Goal: Find specific page/section: Find specific page/section

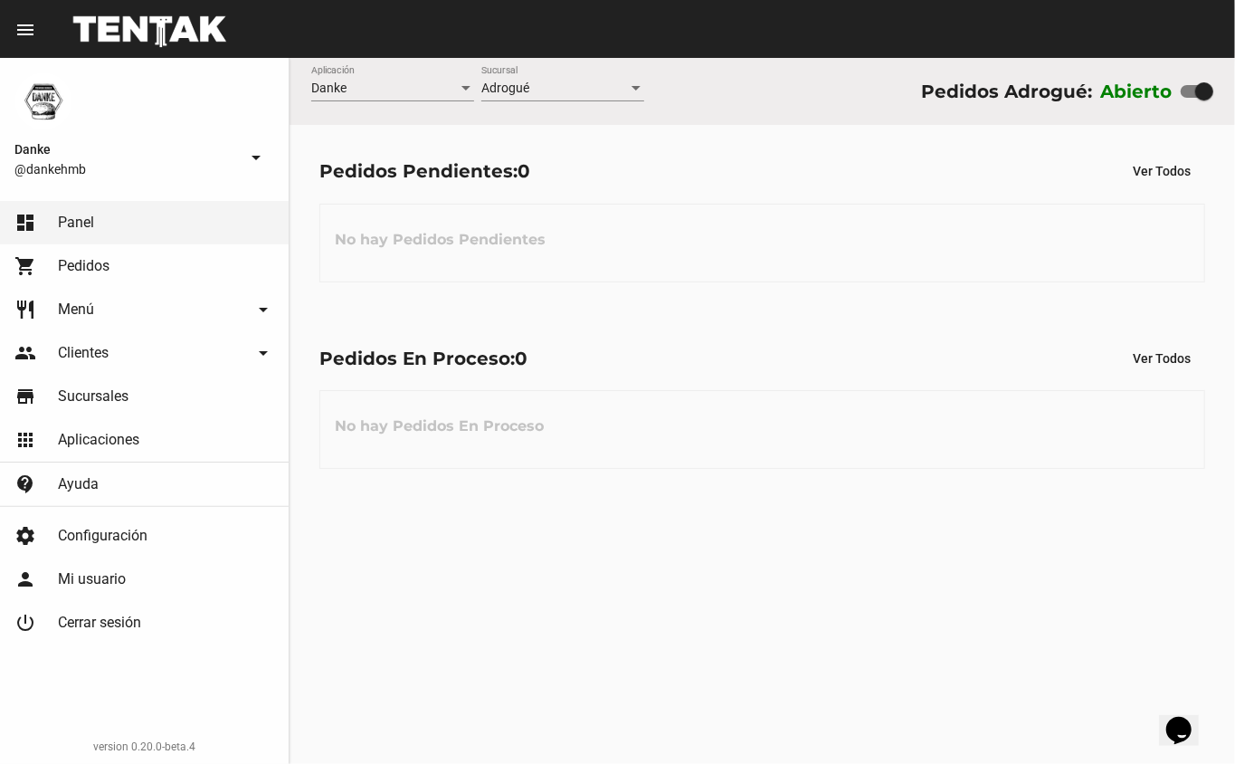
click at [851, 527] on div "Danke Aplicación Adrogué Sucursal Pedidos Adrogué: Abierto Pedidos Pendientes: …" at bounding box center [763, 411] width 946 height 706
click at [677, 168] on div "Pedidos Pendientes: 0 Ver Todos" at bounding box center [762, 171] width 886 height 33
click at [675, 295] on div "Pedidos Pendientes: 0 Ver Todos No hay Pedidos Pendientes" at bounding box center [763, 218] width 946 height 186
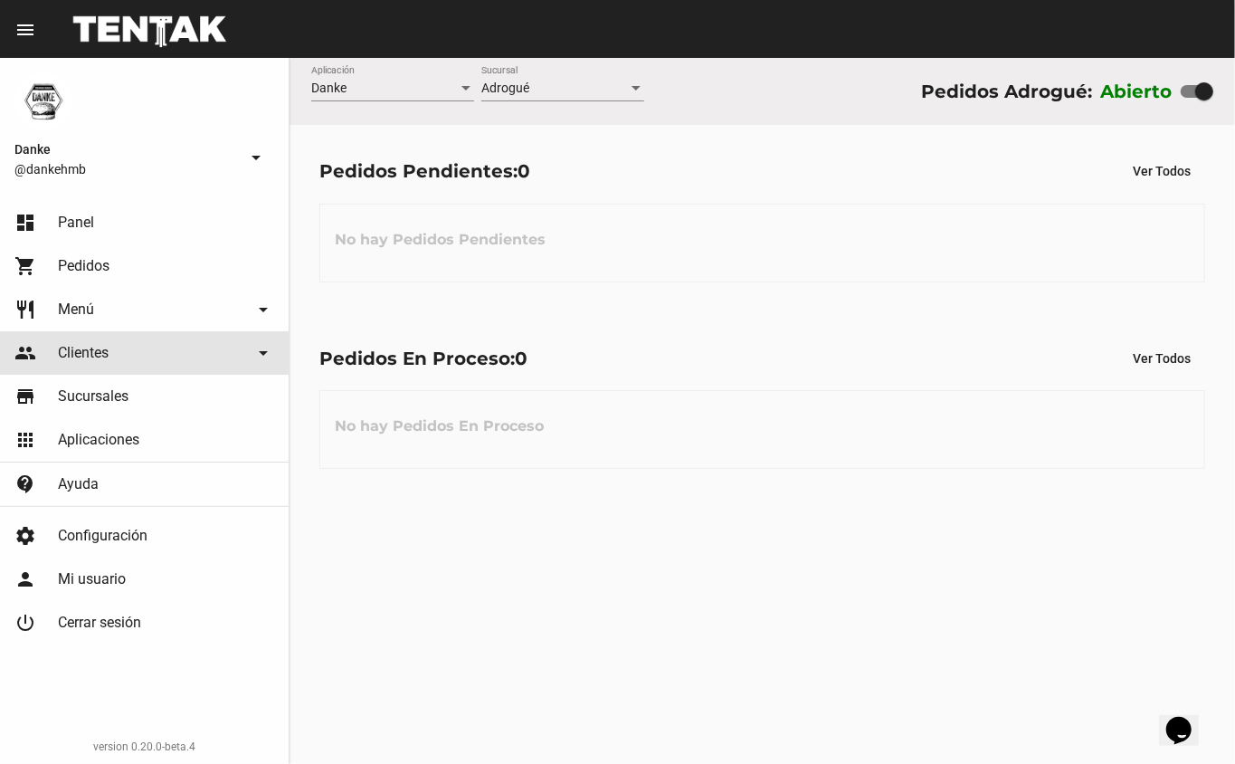
click at [91, 352] on span "Clientes" at bounding box center [83, 353] width 51 height 18
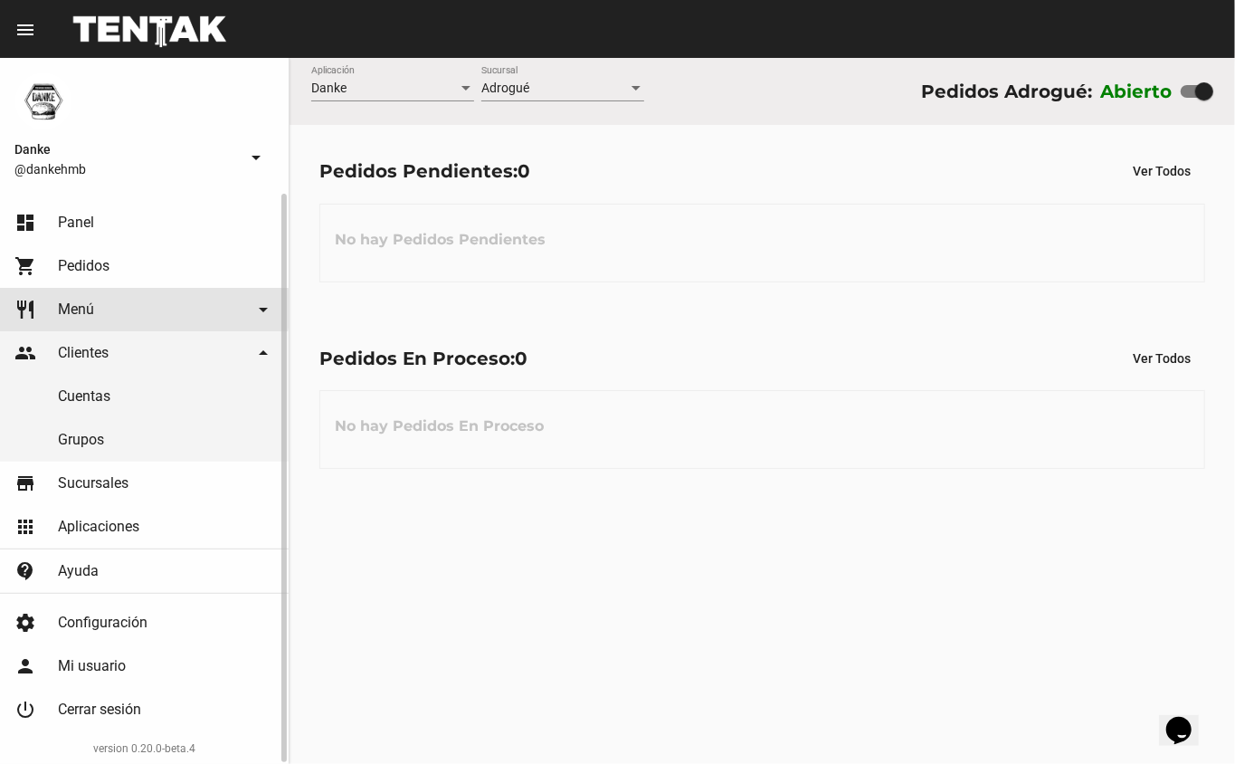
click at [76, 309] on span "Menú" at bounding box center [76, 309] width 36 height 18
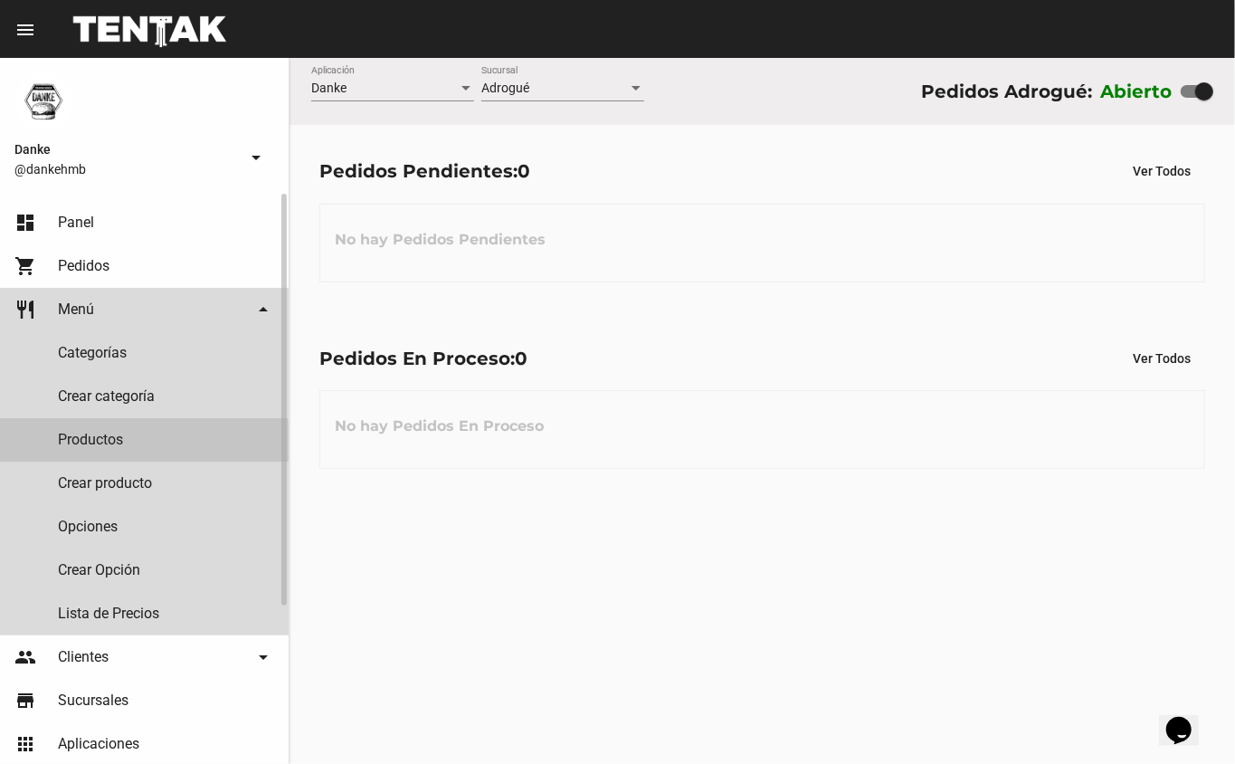
click at [81, 443] on link "Productos" at bounding box center [144, 439] width 289 height 43
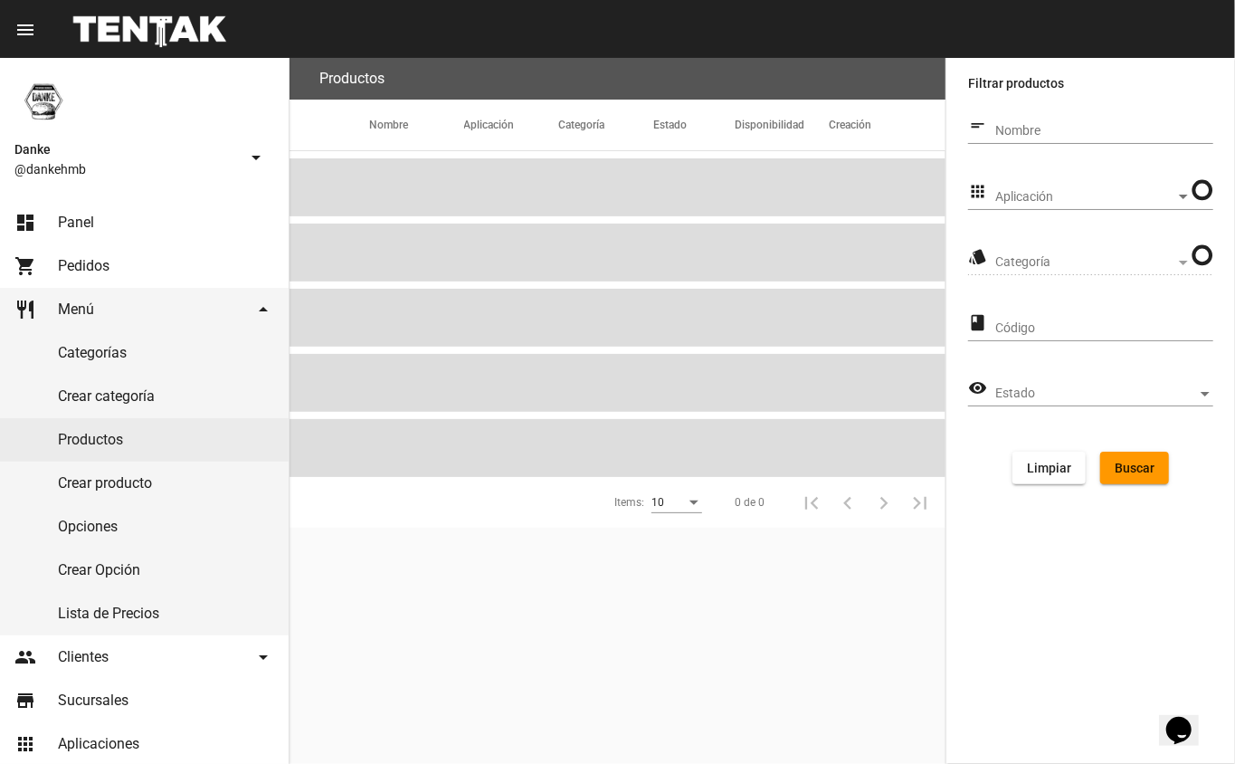
click at [1072, 200] on span "Aplicación" at bounding box center [1085, 197] width 180 height 14
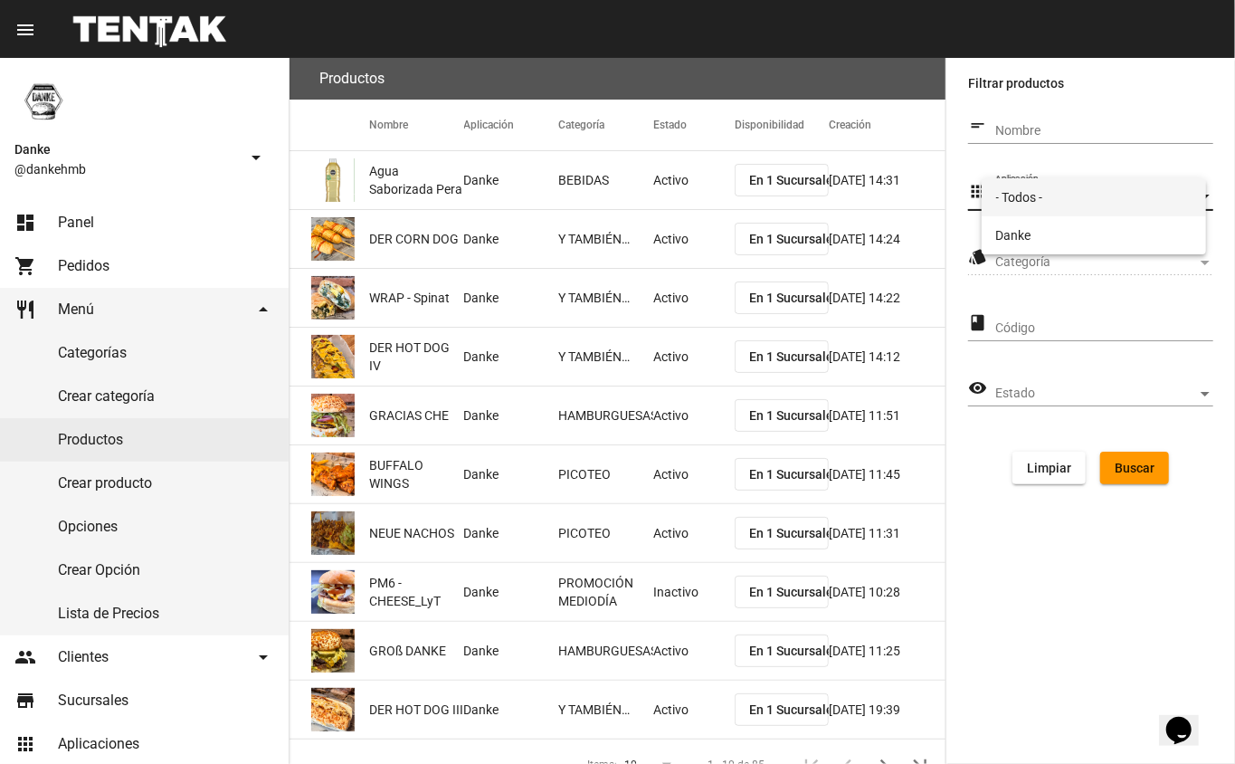
click at [1033, 212] on span "- Todos -" at bounding box center [1094, 197] width 196 height 38
click at [1051, 261] on span "Categoría" at bounding box center [1096, 262] width 202 height 14
click at [1022, 262] on span "Categoría" at bounding box center [1096, 262] width 202 height 14
click at [1030, 255] on span "Categoría" at bounding box center [1096, 262] width 202 height 14
click at [1036, 194] on span "Aplicación" at bounding box center [1096, 197] width 202 height 14
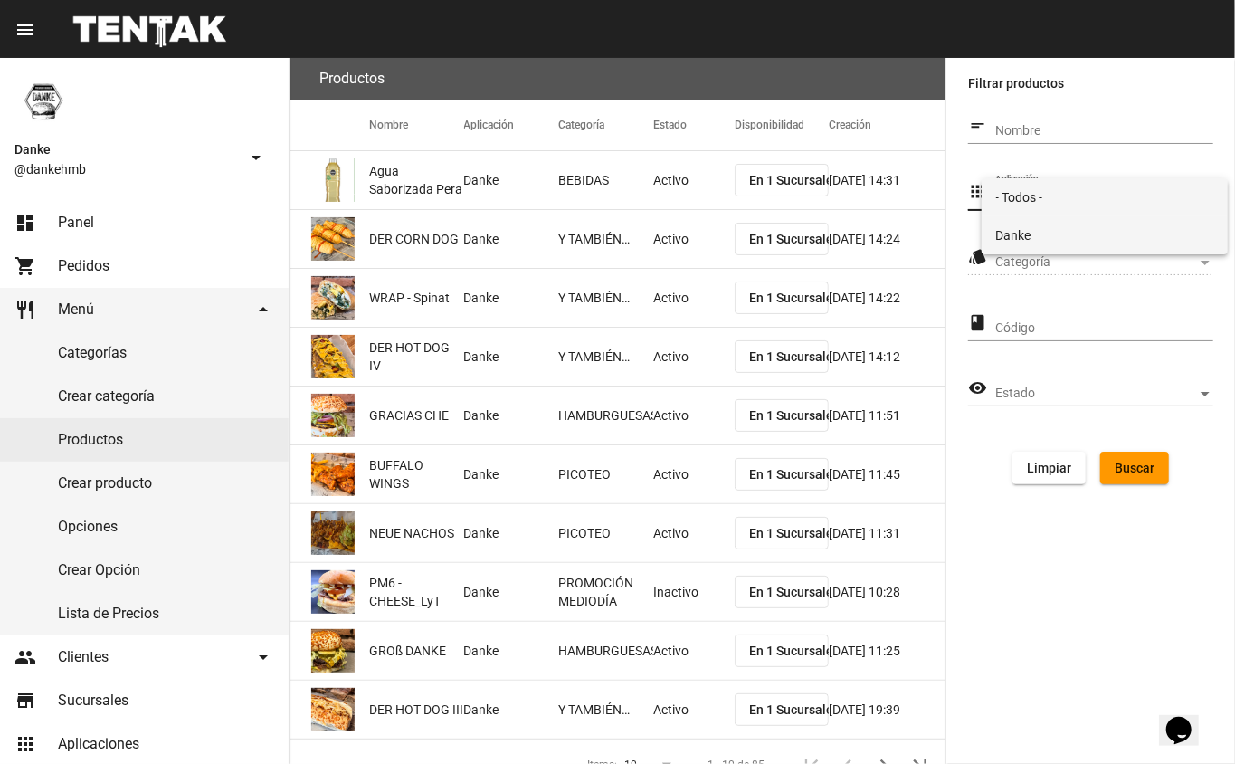
click at [1032, 232] on span "Danke" at bounding box center [1105, 235] width 218 height 38
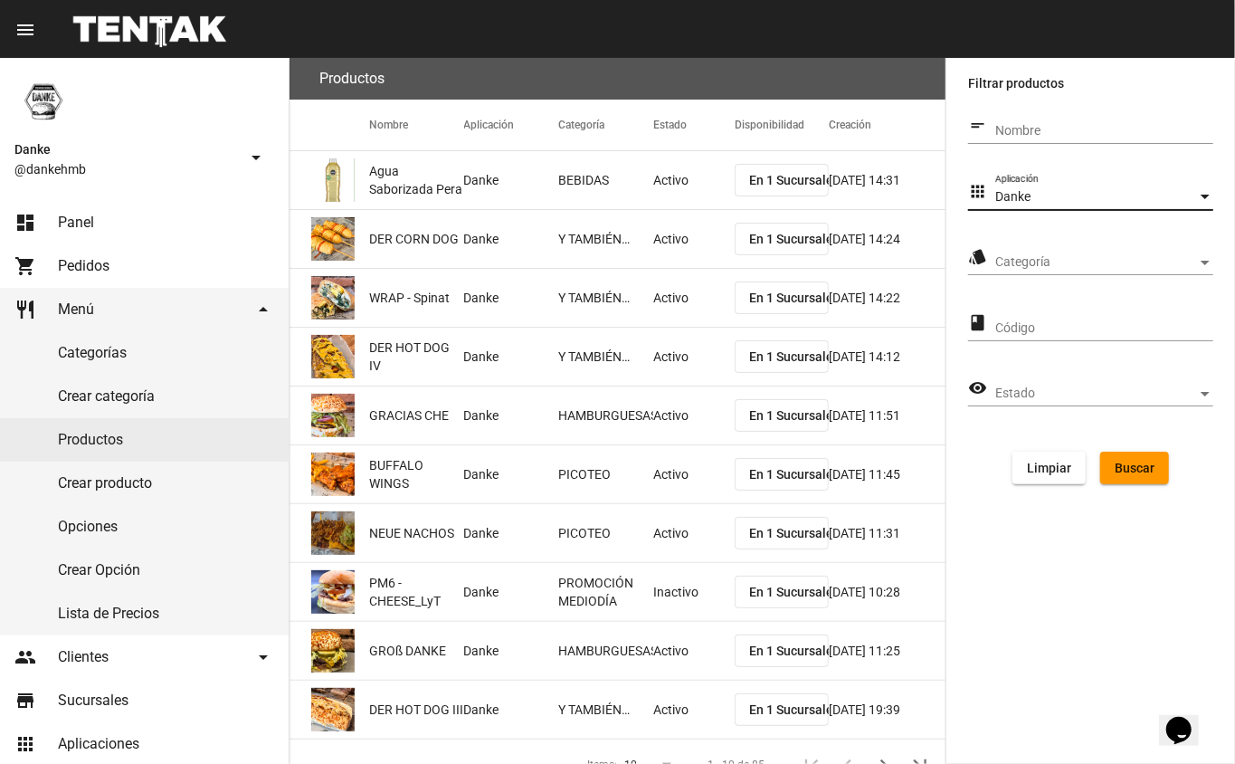
click at [1039, 261] on span "Categoría" at bounding box center [1096, 262] width 202 height 14
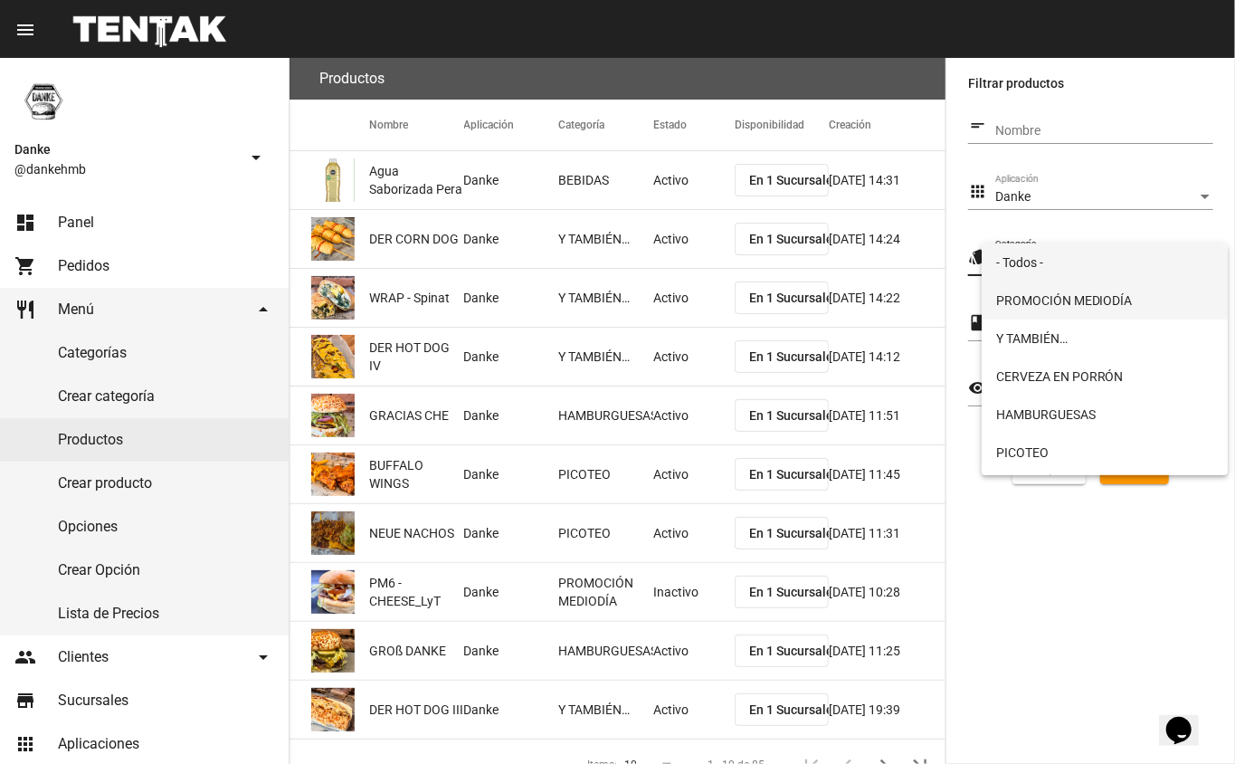
click at [1066, 282] on span "PROMOCIÓN MEDIODÍA" at bounding box center [1105, 300] width 218 height 38
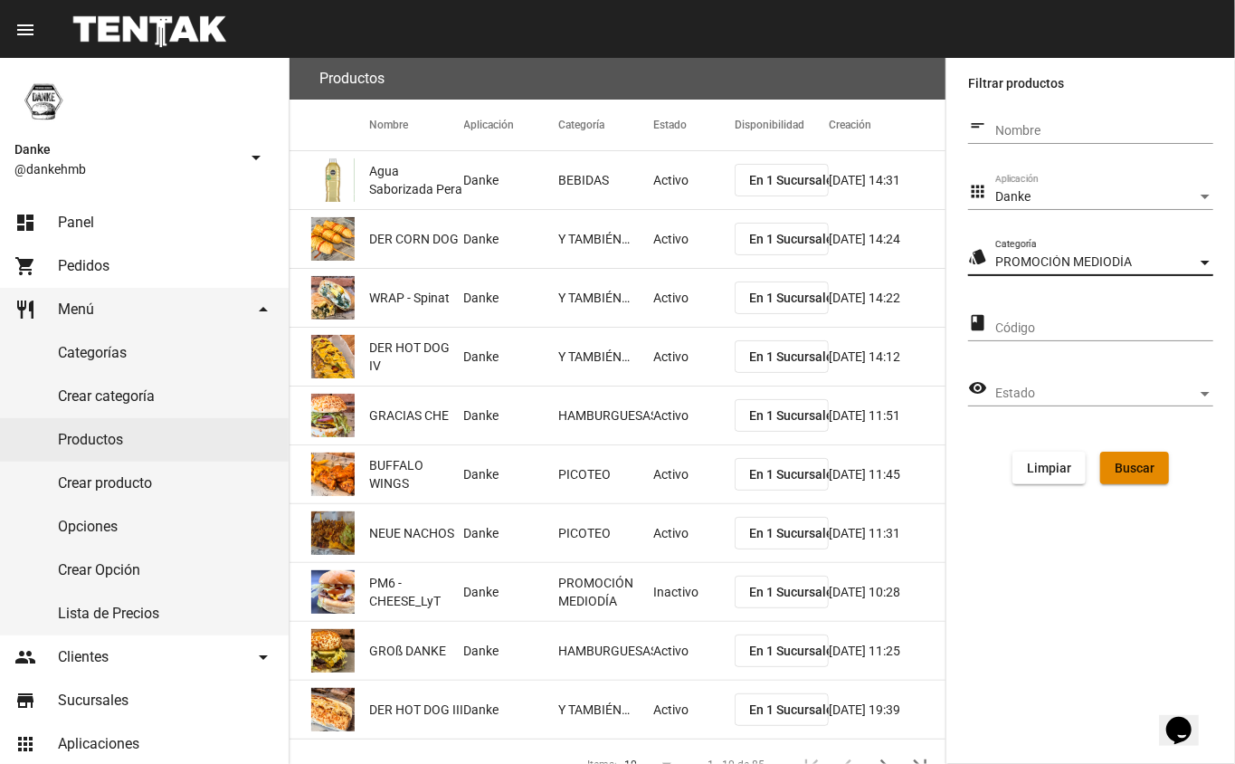
click at [1159, 453] on button "Buscar" at bounding box center [1134, 468] width 69 height 33
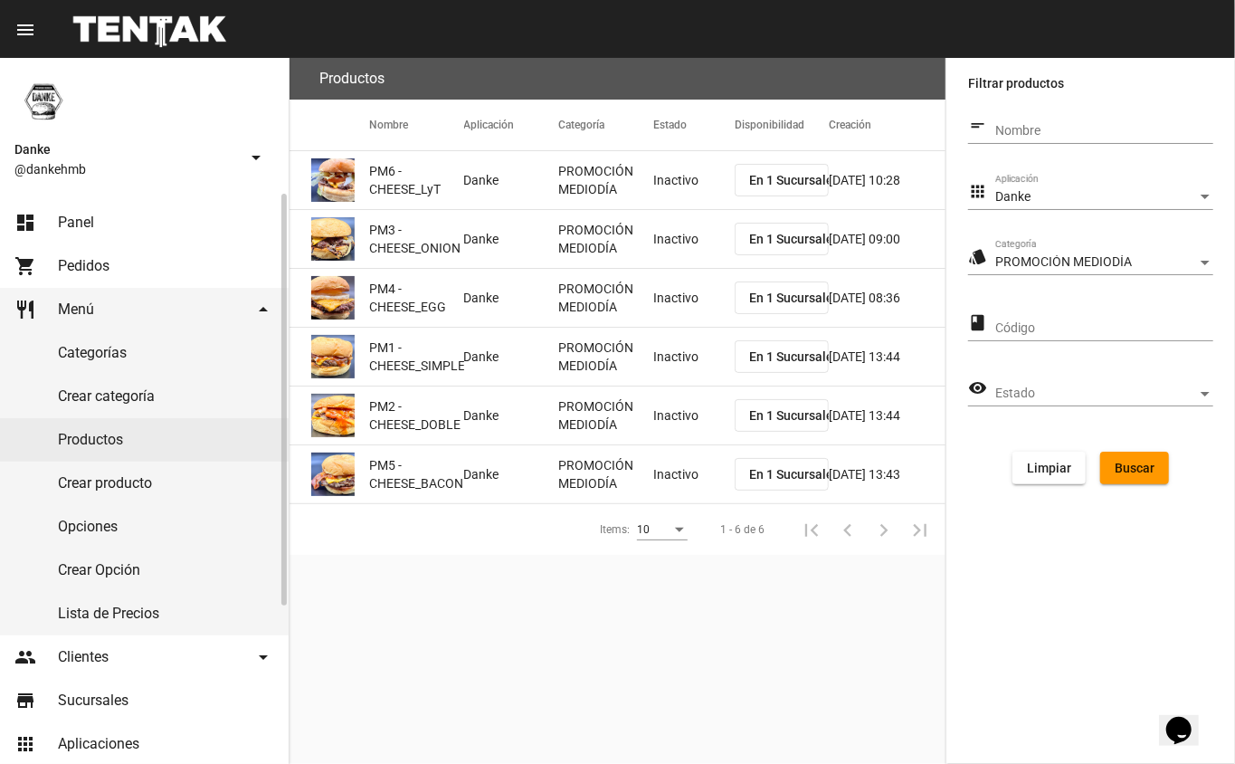
click at [55, 215] on link "dashboard Panel" at bounding box center [144, 222] width 289 height 43
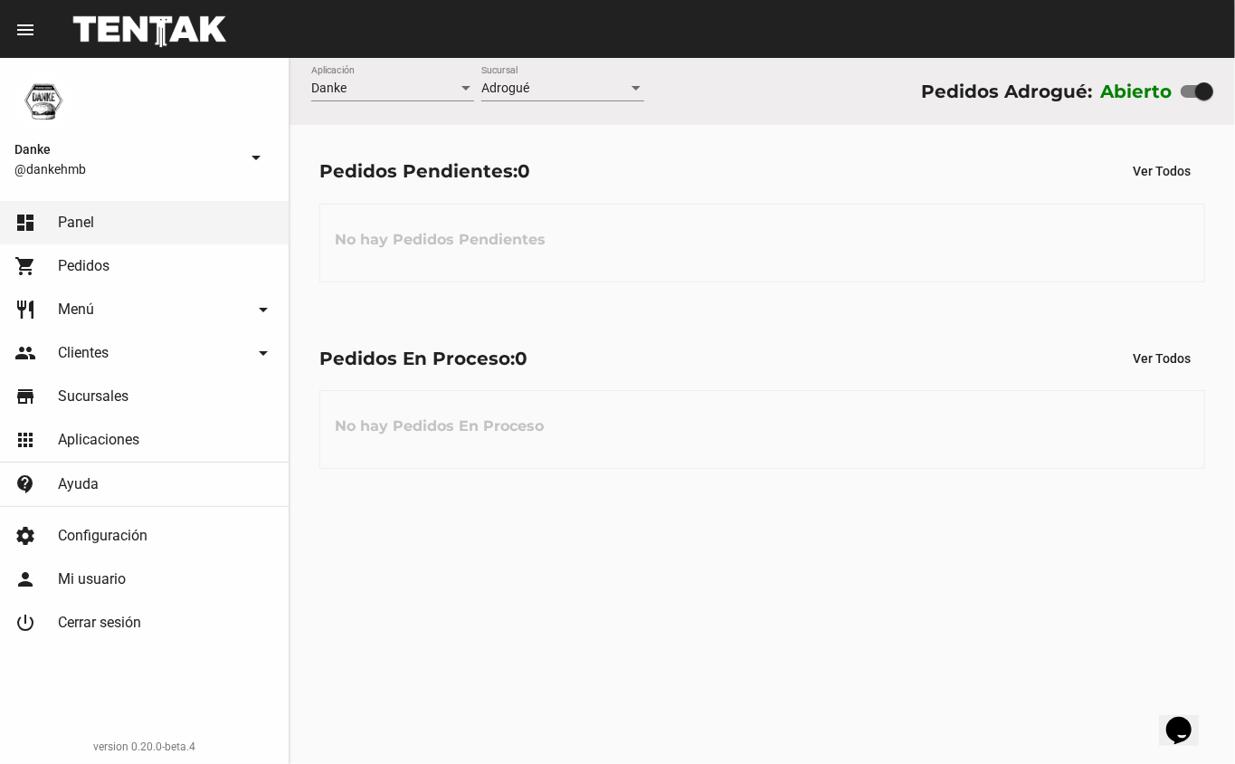
click at [907, 240] on div "No hay Pedidos Pendientes" at bounding box center [762, 243] width 886 height 79
click at [870, 244] on div "No hay Pedidos Pendientes" at bounding box center [762, 243] width 886 height 79
